Goal: Task Accomplishment & Management: Manage account settings

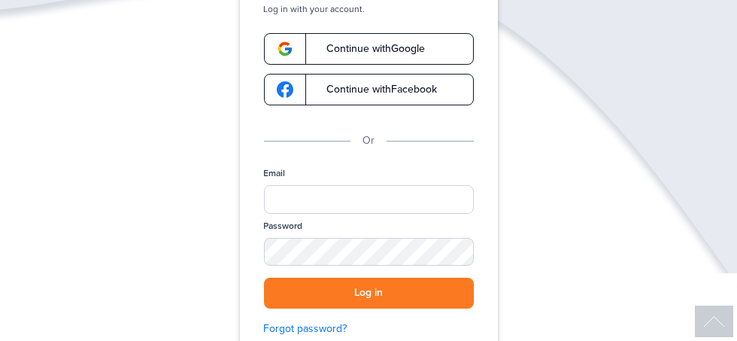
scroll to position [138, 0]
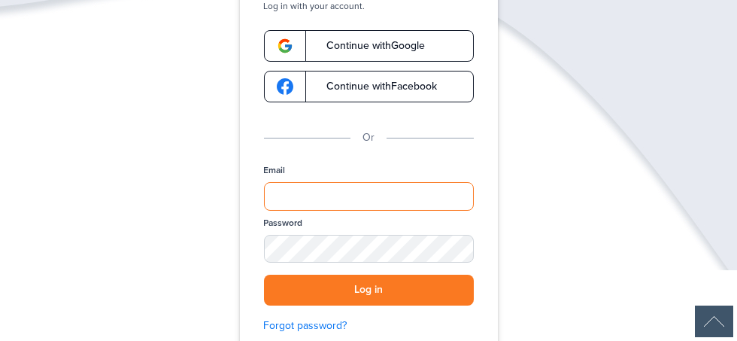
click at [410, 183] on input "Email" at bounding box center [369, 196] width 210 height 29
type input "**********"
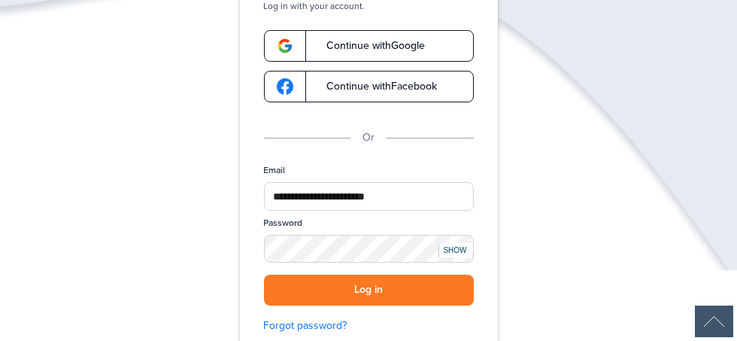
click at [264, 275] on button "Log in" at bounding box center [369, 290] width 210 height 31
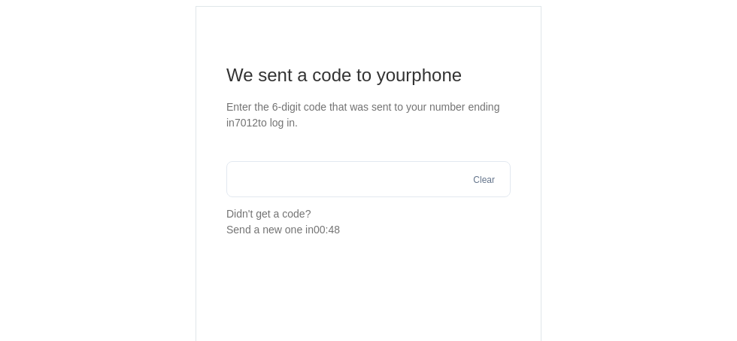
scroll to position [96, 0]
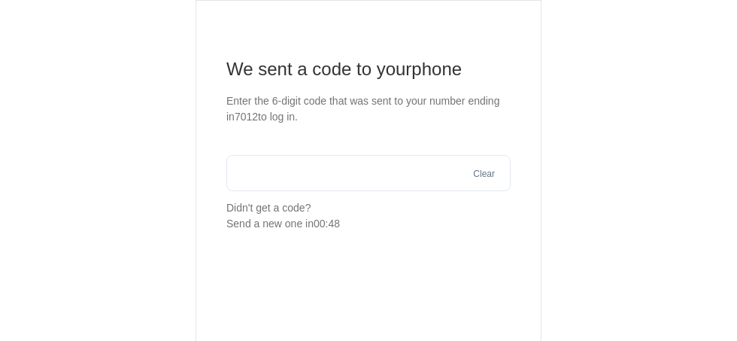
click at [358, 175] on input "text" at bounding box center [368, 173] width 284 height 36
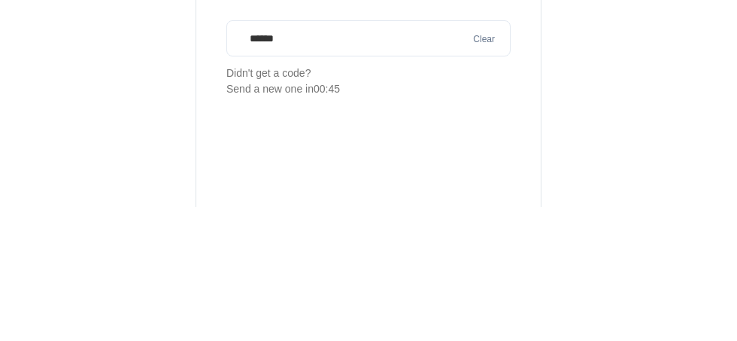
type input "******"
click at [629, 172] on section "We sent a code to your phone Enter the 6-digit code that was sent to your numbe…" at bounding box center [369, 259] width 692 height 519
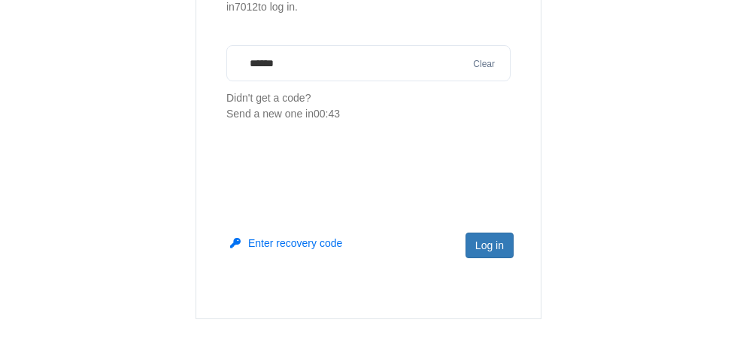
scroll to position [263, 0]
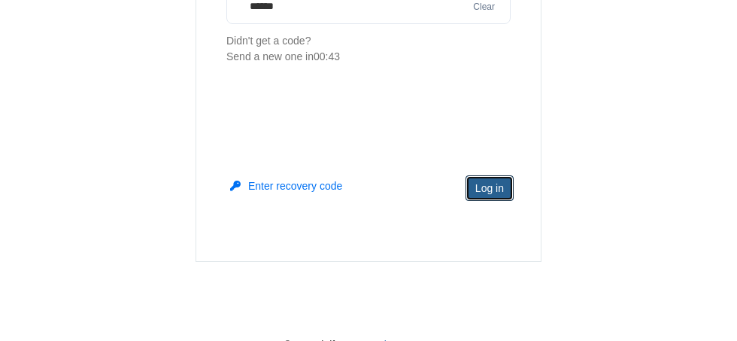
click at [507, 194] on button "Log in" at bounding box center [490, 188] width 48 height 26
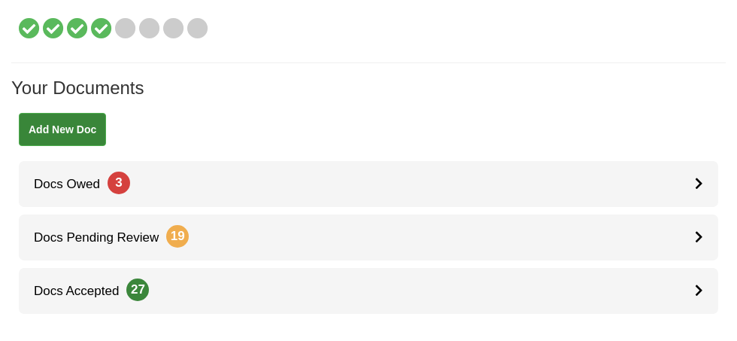
scroll to position [185, 0]
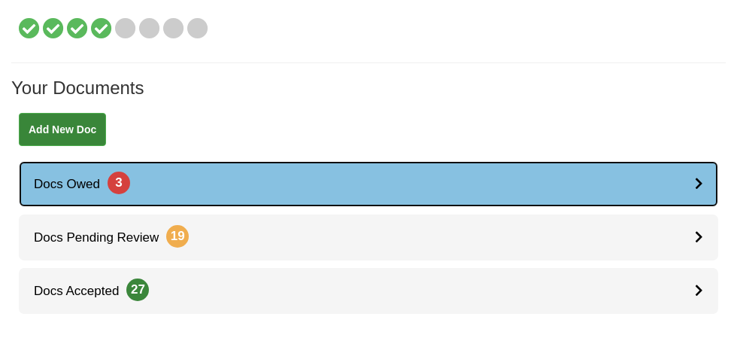
click at [699, 181] on icon at bounding box center [699, 183] width 8 height 13
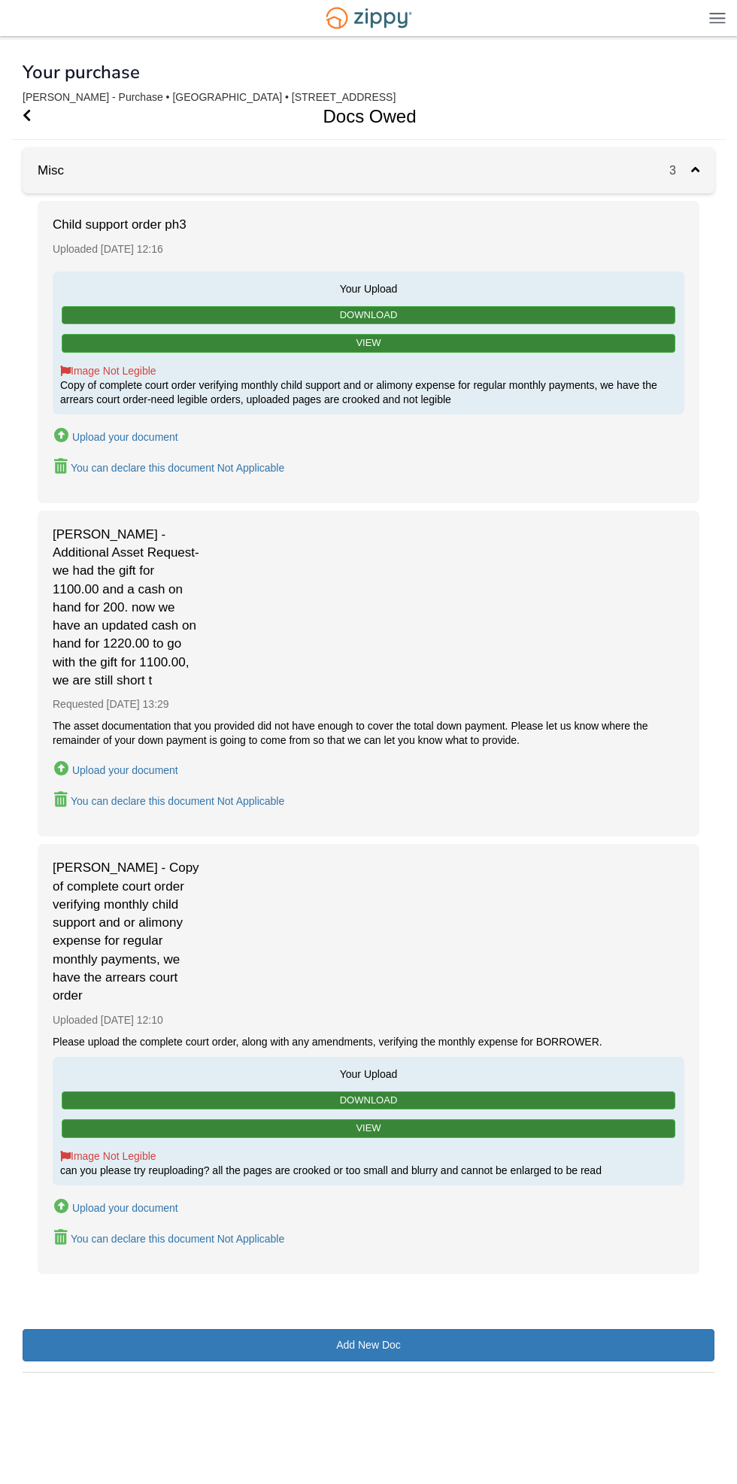
click at [403, 340] on div "[PERSON_NAME] - Additional Asset Request-we had the gift for 1100.00 and a cash…" at bounding box center [369, 674] width 662 height 326
click at [299, 340] on div "[PERSON_NAME] - Additional Asset Request-we had the gift for 1100.00 and a cash…" at bounding box center [369, 674] width 662 height 326
